Goal: Task Accomplishment & Management: Complete application form

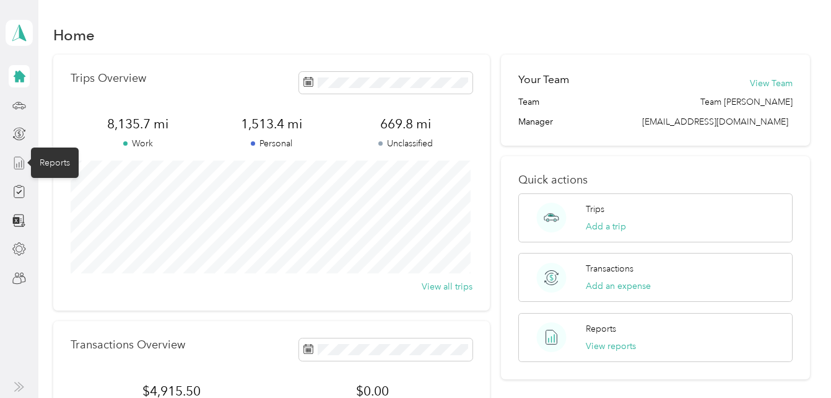
click at [19, 160] on icon at bounding box center [19, 163] width 14 height 14
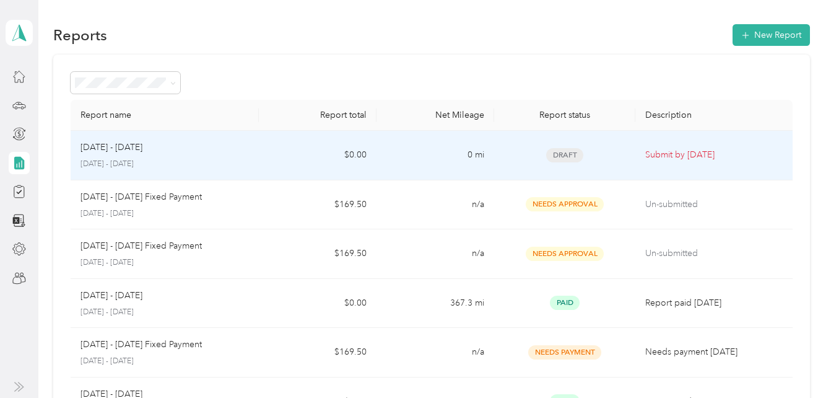
click at [559, 157] on span "Draft" at bounding box center [564, 155] width 37 height 14
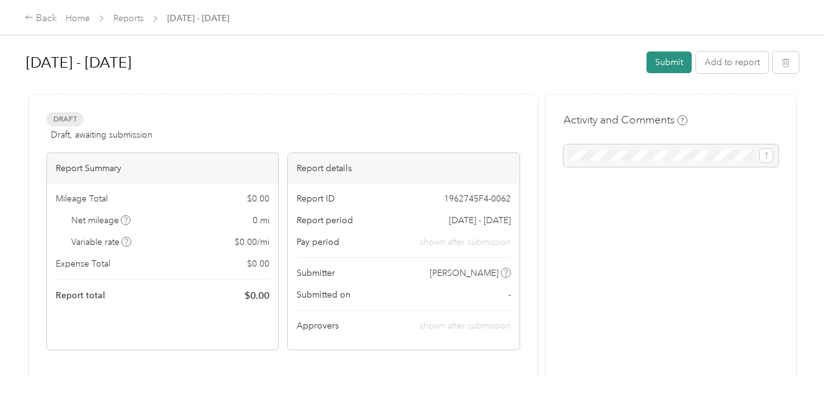
click at [669, 61] on button "Submit" at bounding box center [669, 62] width 45 height 22
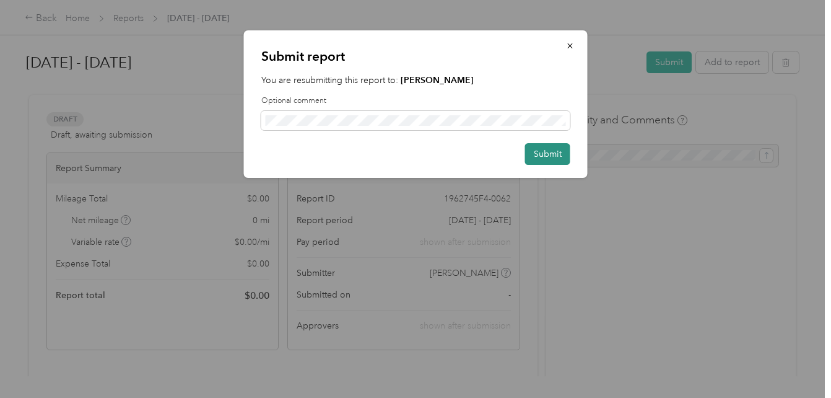
click at [534, 155] on button "Submit" at bounding box center [547, 154] width 45 height 22
